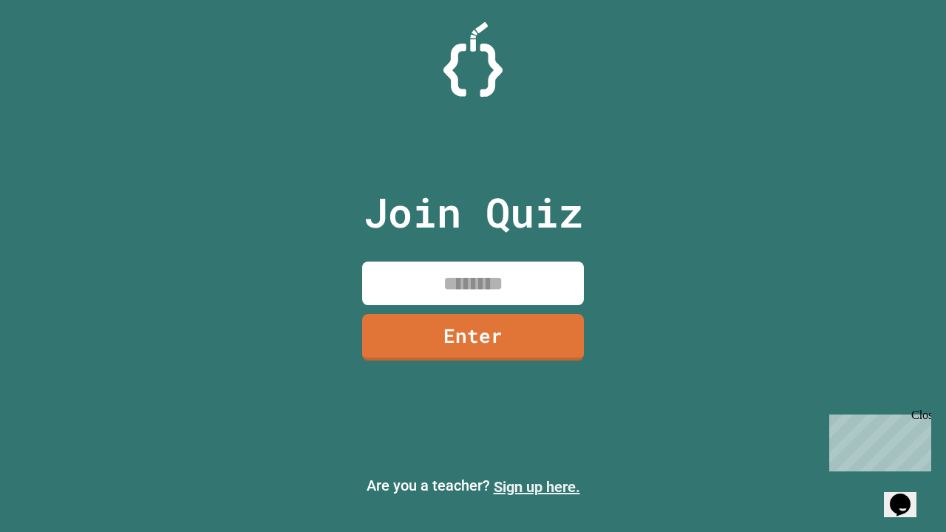
click at [536, 487] on link "Sign up here." at bounding box center [537, 487] width 86 height 18
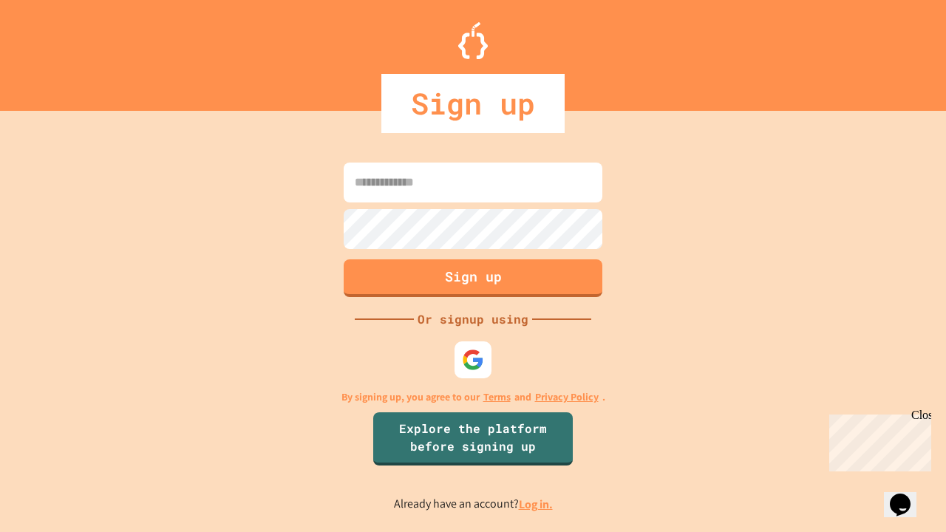
click at [536, 504] on link "Log in." at bounding box center [536, 504] width 34 height 16
